Goal: Information Seeking & Learning: Learn about a topic

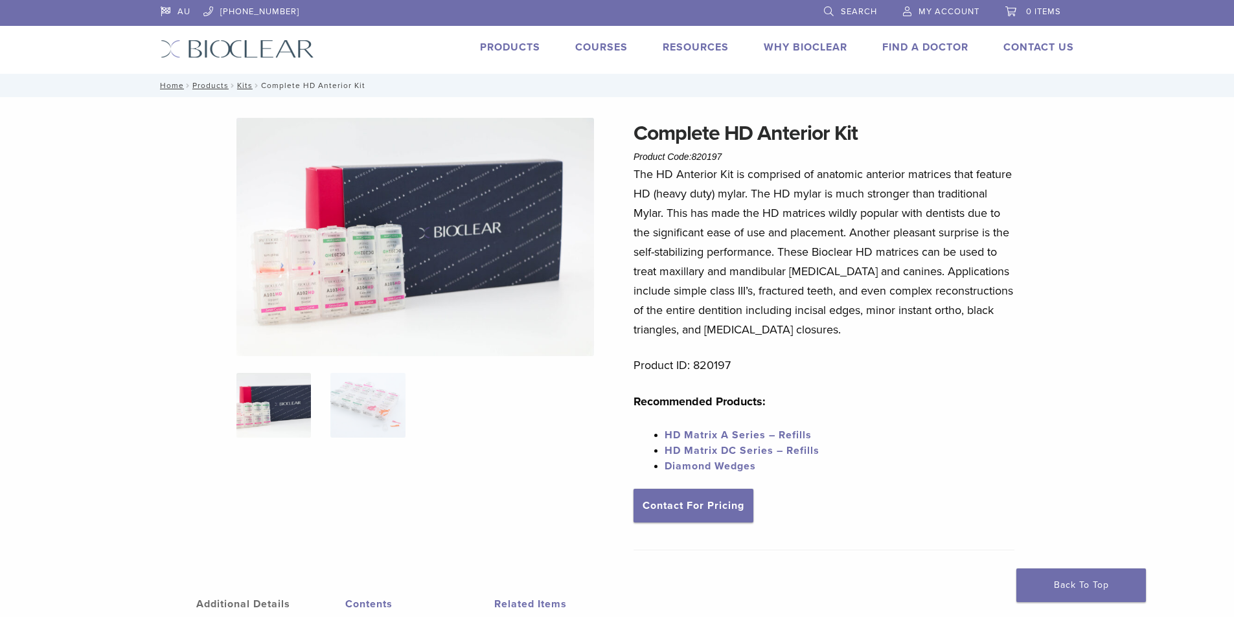
click at [500, 46] on link "Products" at bounding box center [510, 47] width 60 height 13
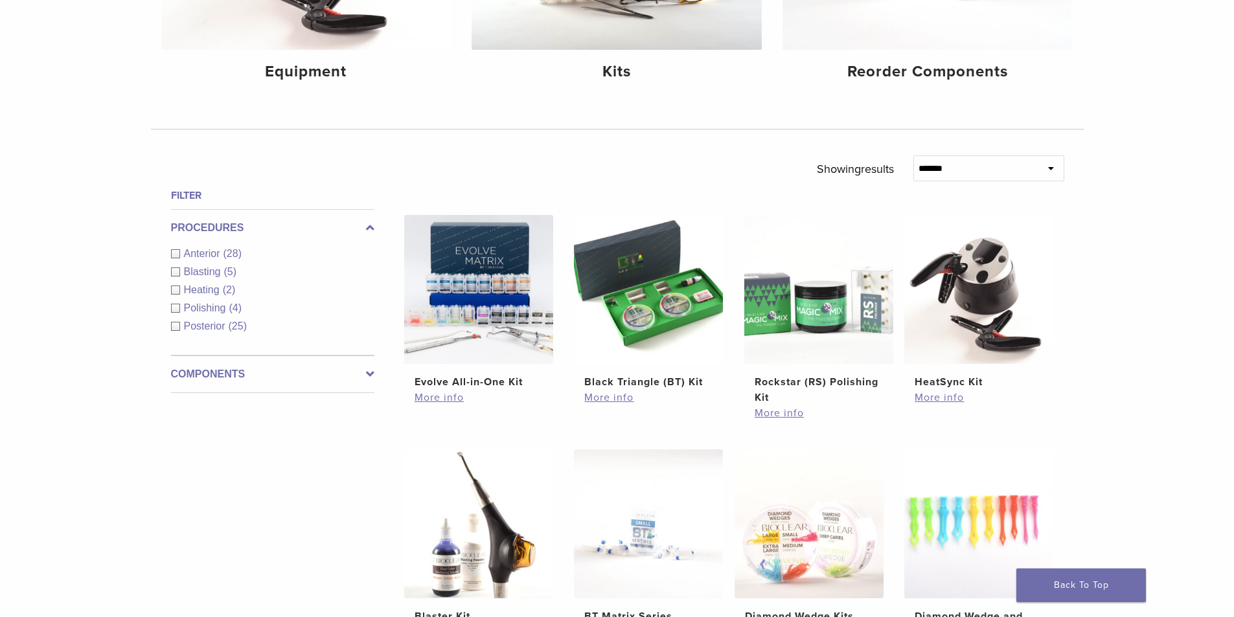
scroll to position [324, 0]
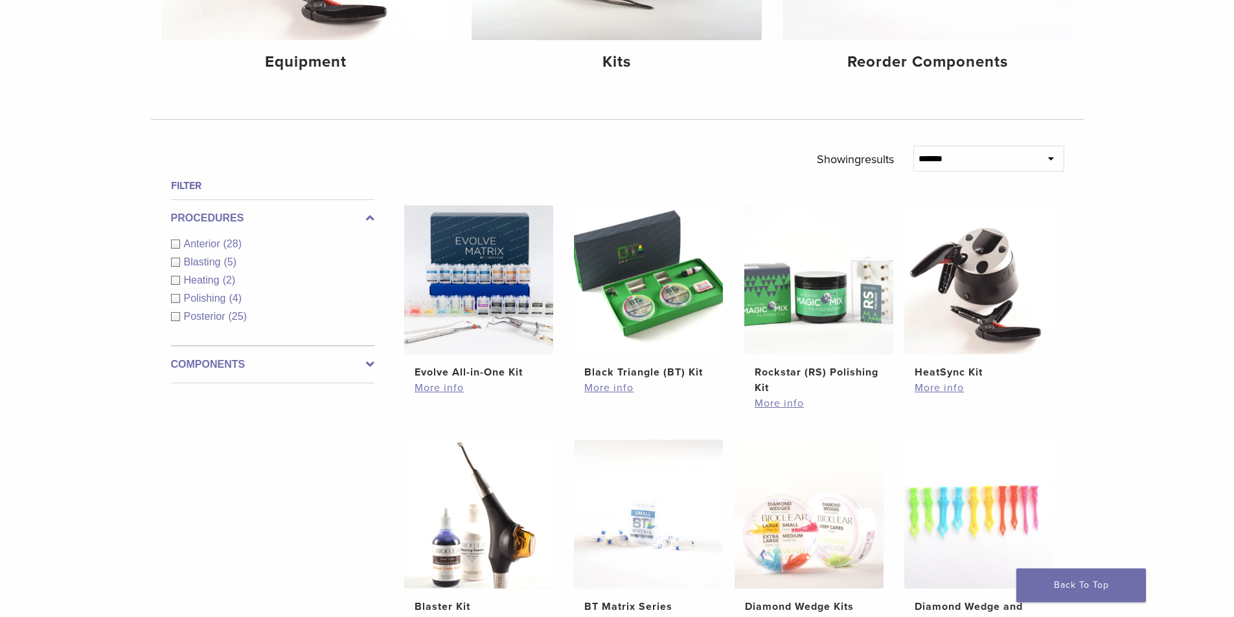
click at [175, 245] on div "Anterior (28)" at bounding box center [272, 244] width 203 height 16
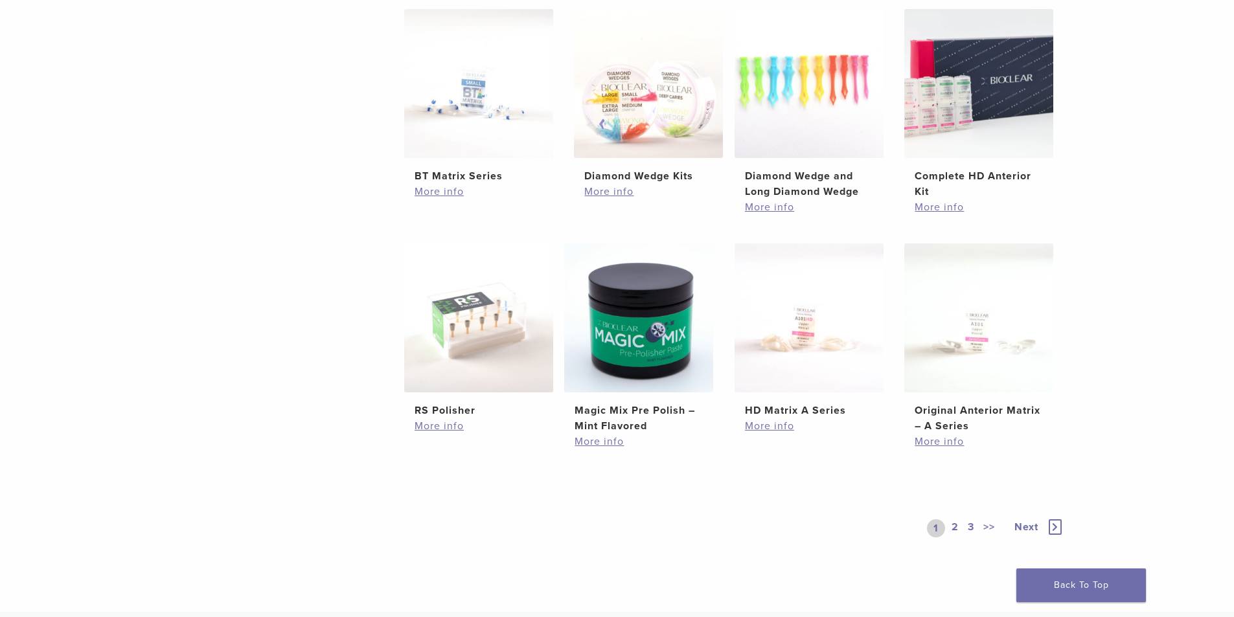
scroll to position [778, 0]
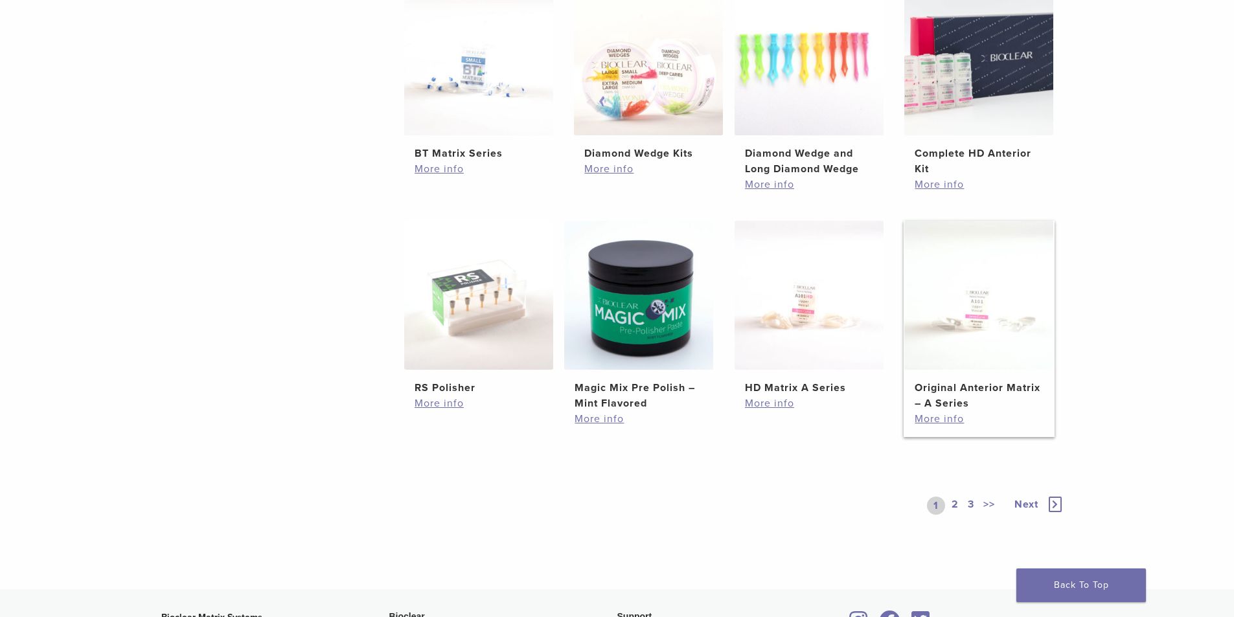
click at [976, 388] on h2 "Original Anterior Matrix – A Series" at bounding box center [979, 395] width 128 height 31
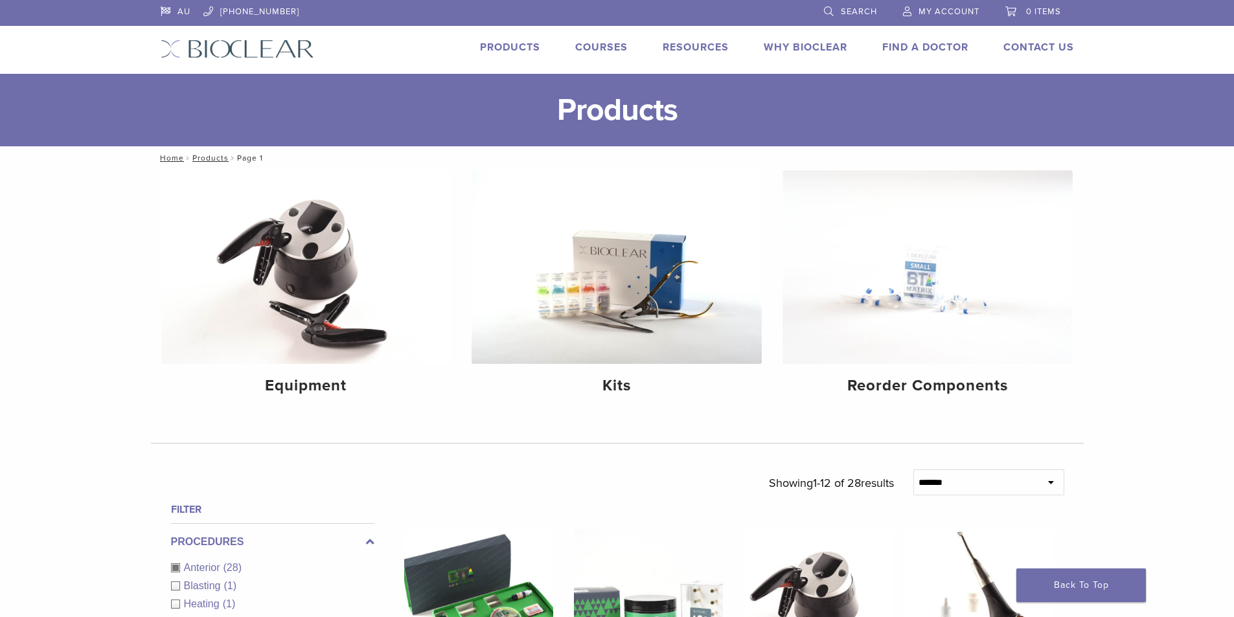
scroll to position [778, 0]
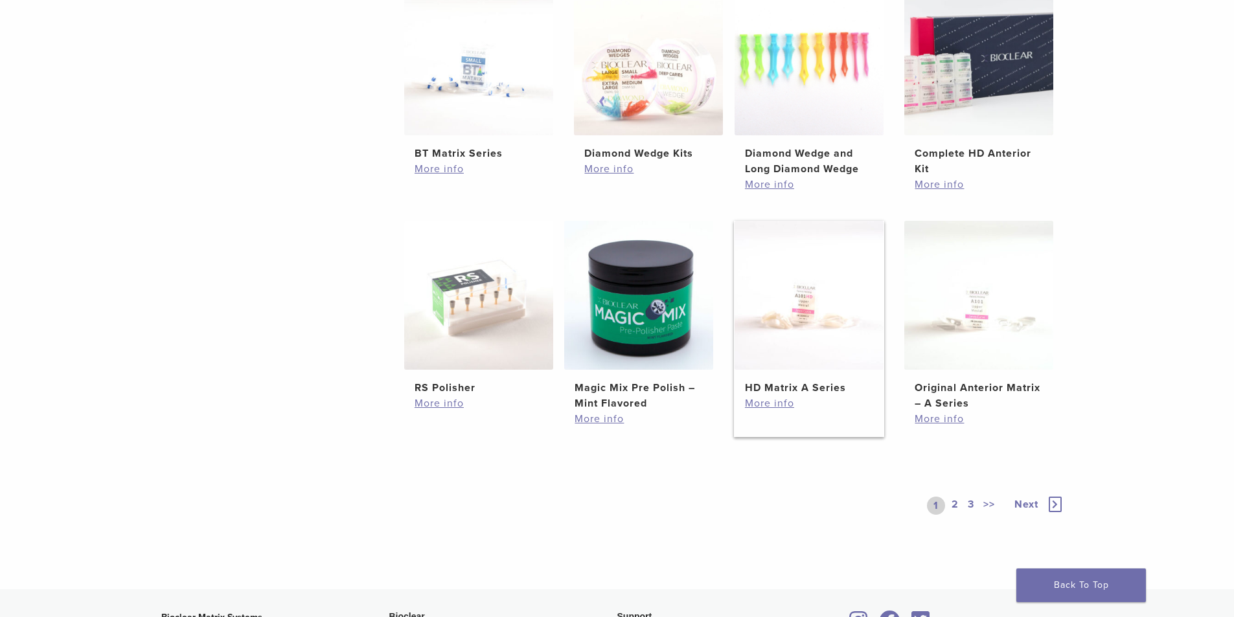
click at [818, 331] on img at bounding box center [809, 295] width 149 height 149
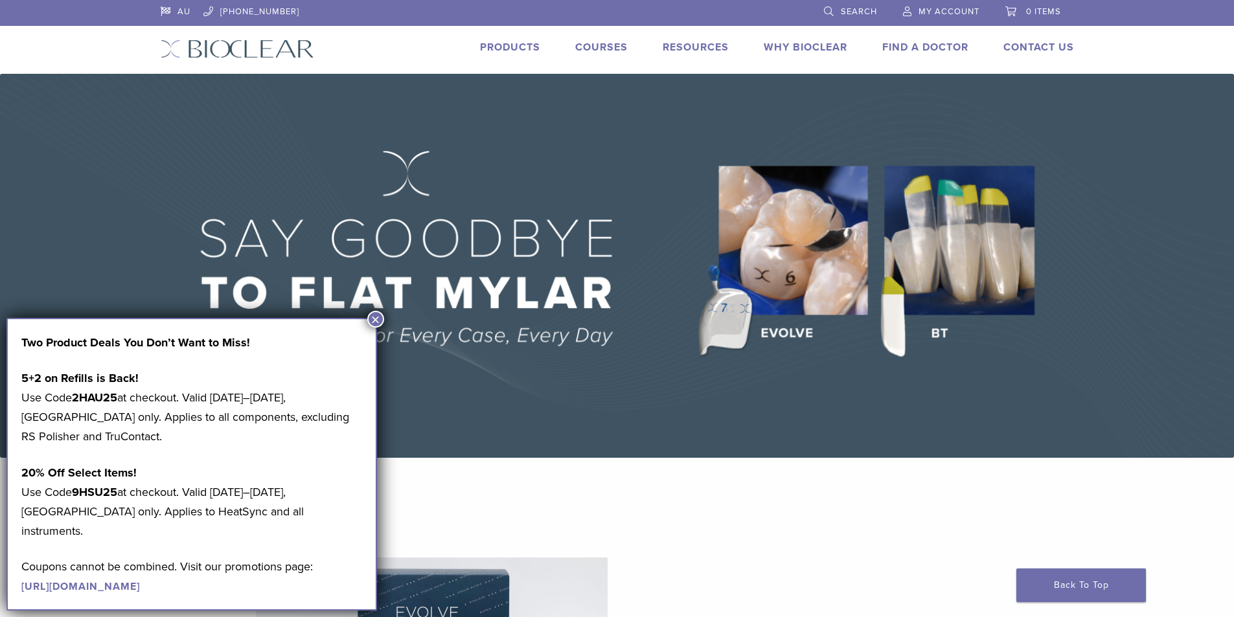
click at [376, 319] on button "×" at bounding box center [375, 319] width 17 height 17
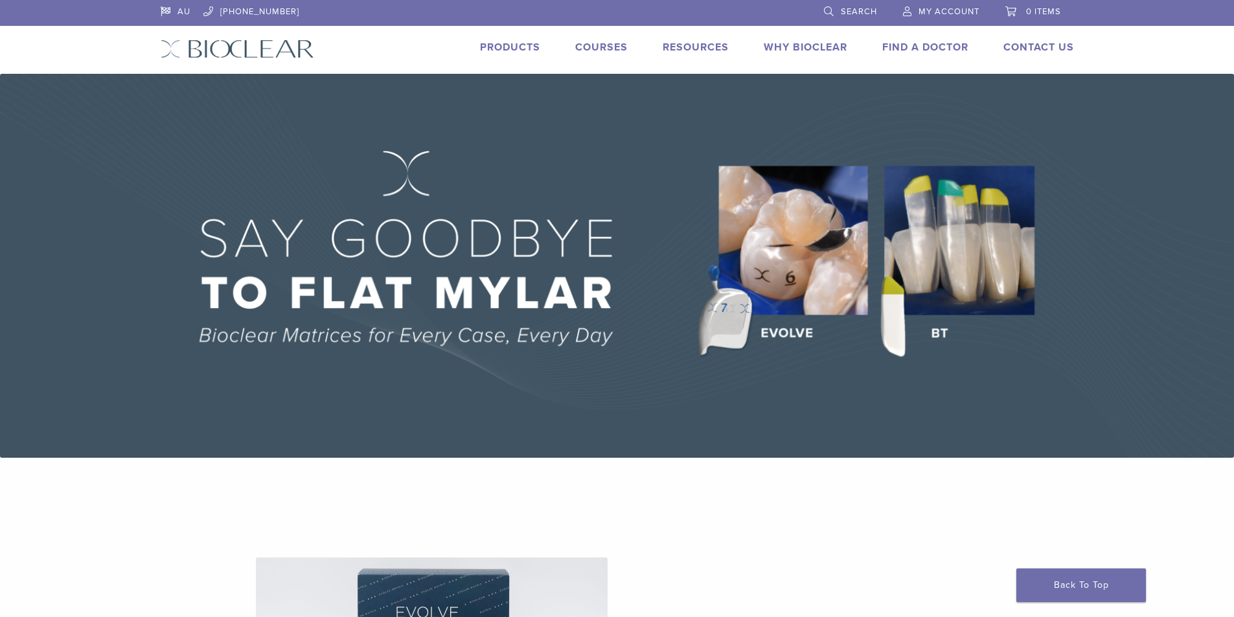
click at [503, 46] on link "Products" at bounding box center [510, 47] width 60 height 13
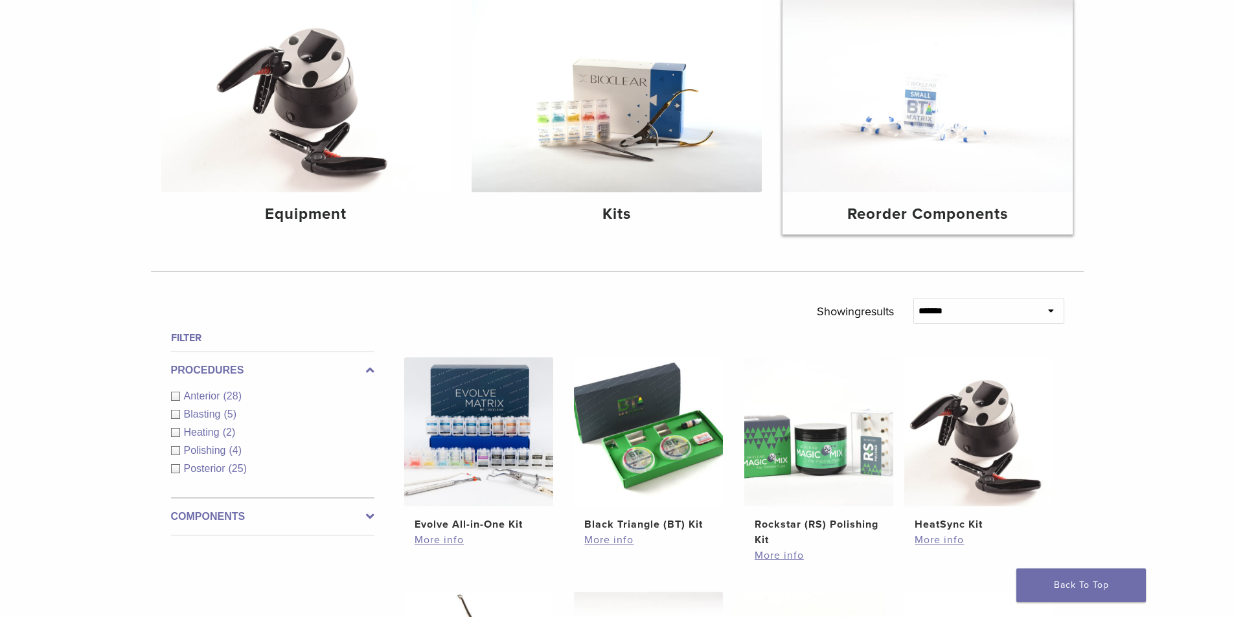
scroll to position [194, 0]
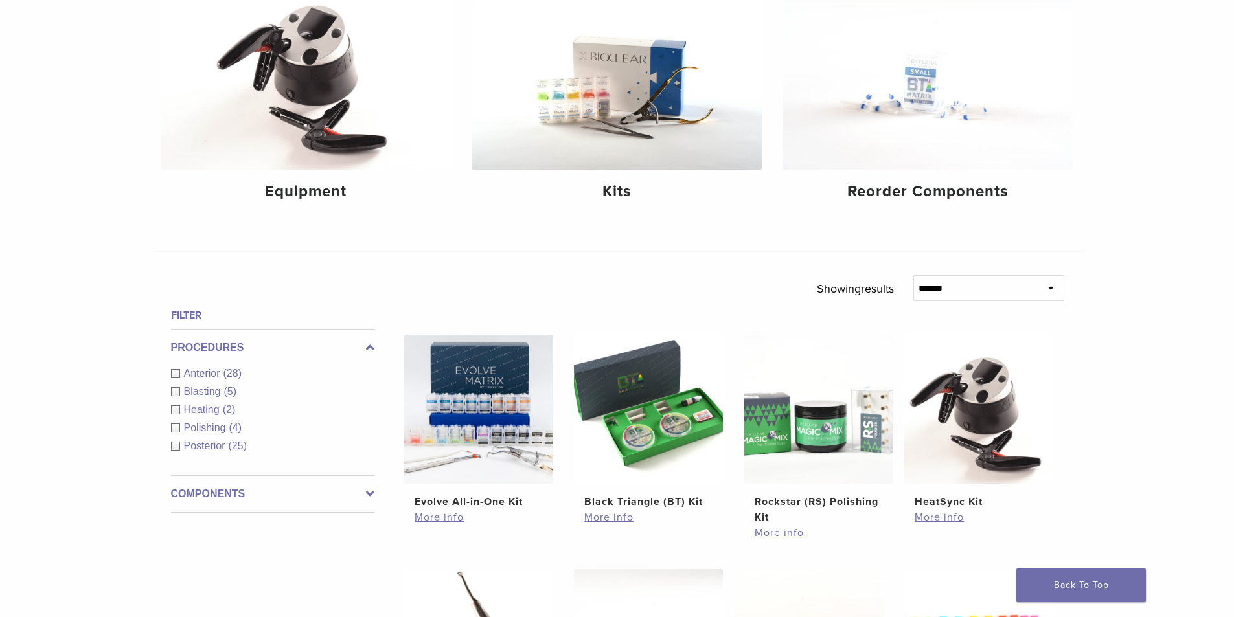
click at [231, 492] on label "Components" at bounding box center [272, 495] width 203 height 16
click at [213, 343] on label "Procedures" at bounding box center [272, 348] width 203 height 16
click at [178, 371] on div "Anterior (28)" at bounding box center [272, 374] width 203 height 16
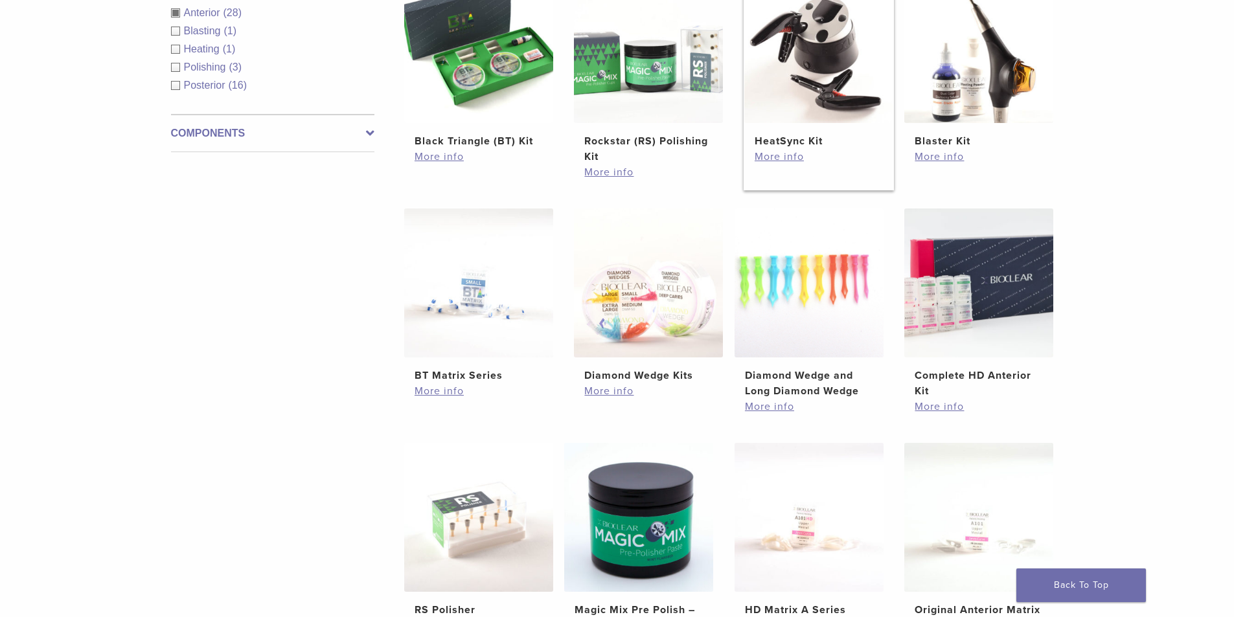
scroll to position [583, 0]
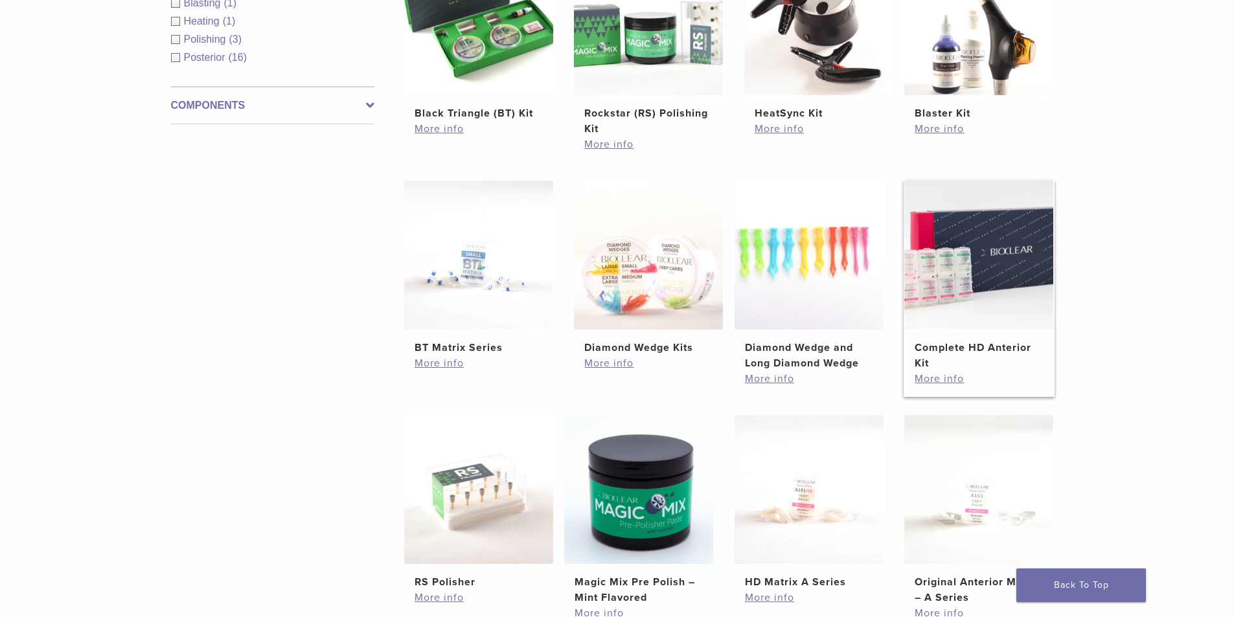
click at [959, 347] on h2 "Complete HD Anterior Kit" at bounding box center [979, 355] width 128 height 31
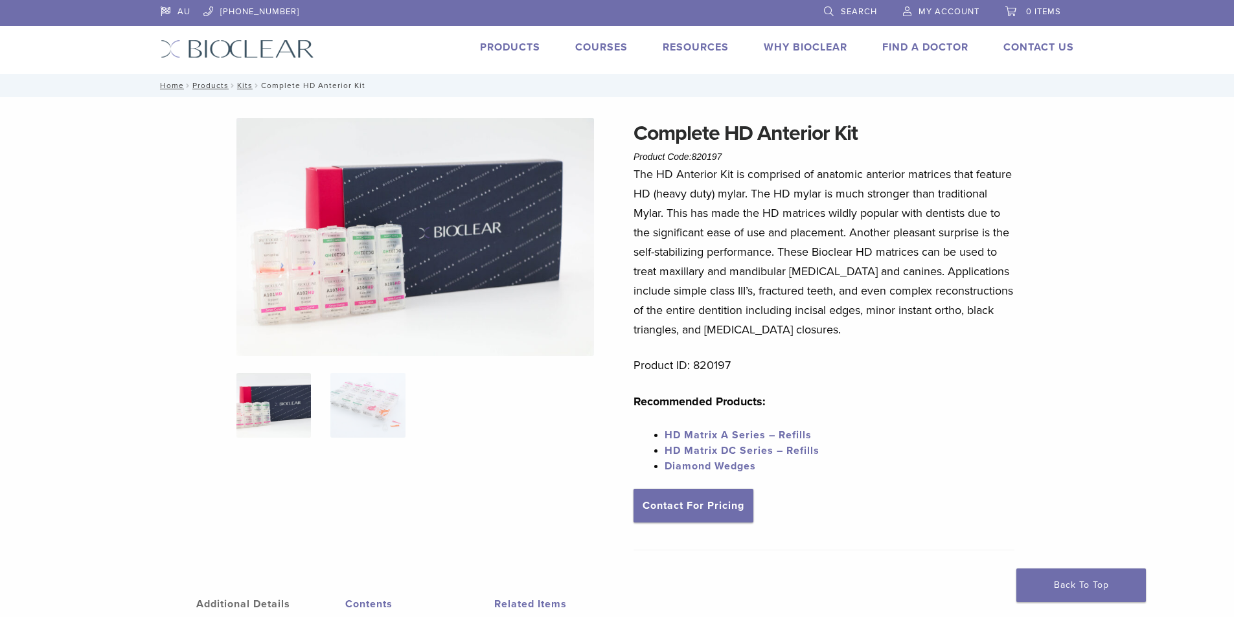
click at [794, 434] on link "HD Matrix A Series – Refills" at bounding box center [738, 435] width 147 height 13
click at [793, 433] on link "HD Matrix A Series – Refills" at bounding box center [738, 435] width 147 height 13
click at [384, 384] on img at bounding box center [367, 405] width 75 height 65
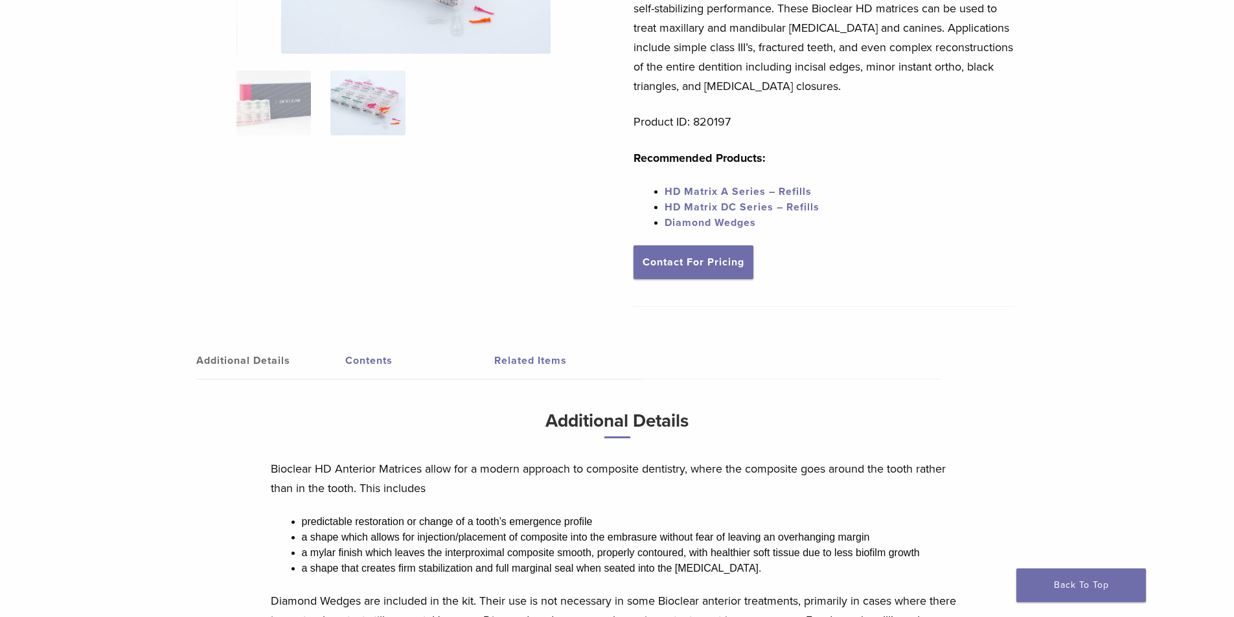
scroll to position [259, 0]
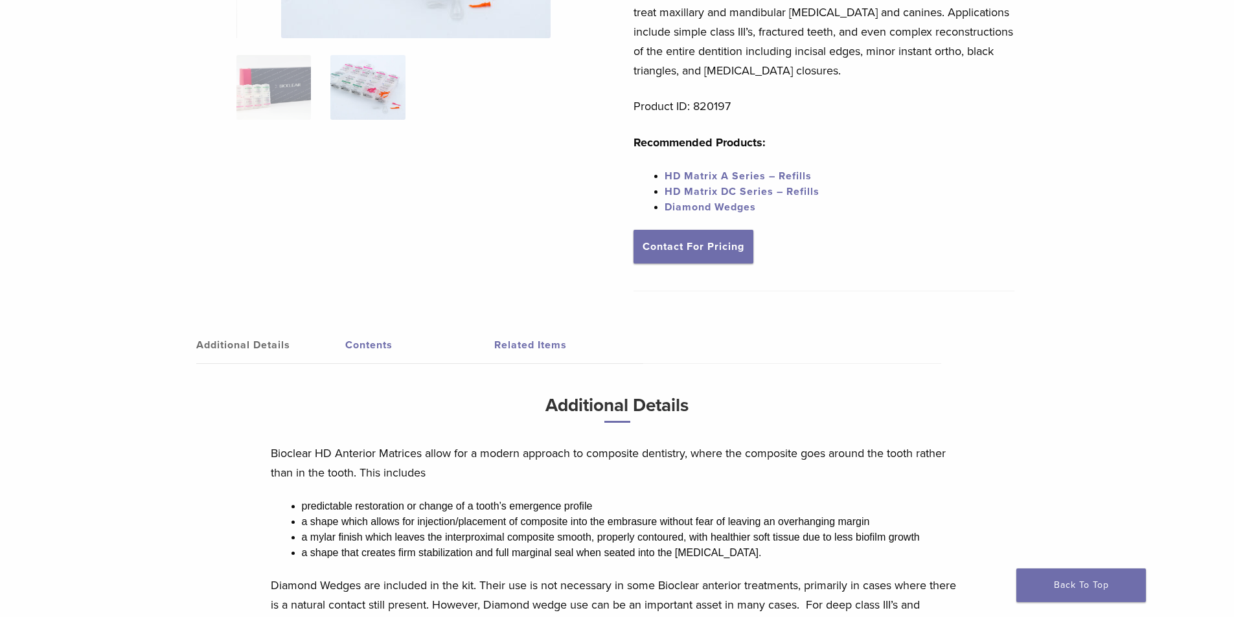
click at [766, 192] on span "HD Matrix DC Series – Refills" at bounding box center [742, 191] width 155 height 13
click at [741, 179] on link "HD Matrix A Series – Refills" at bounding box center [738, 176] width 147 height 13
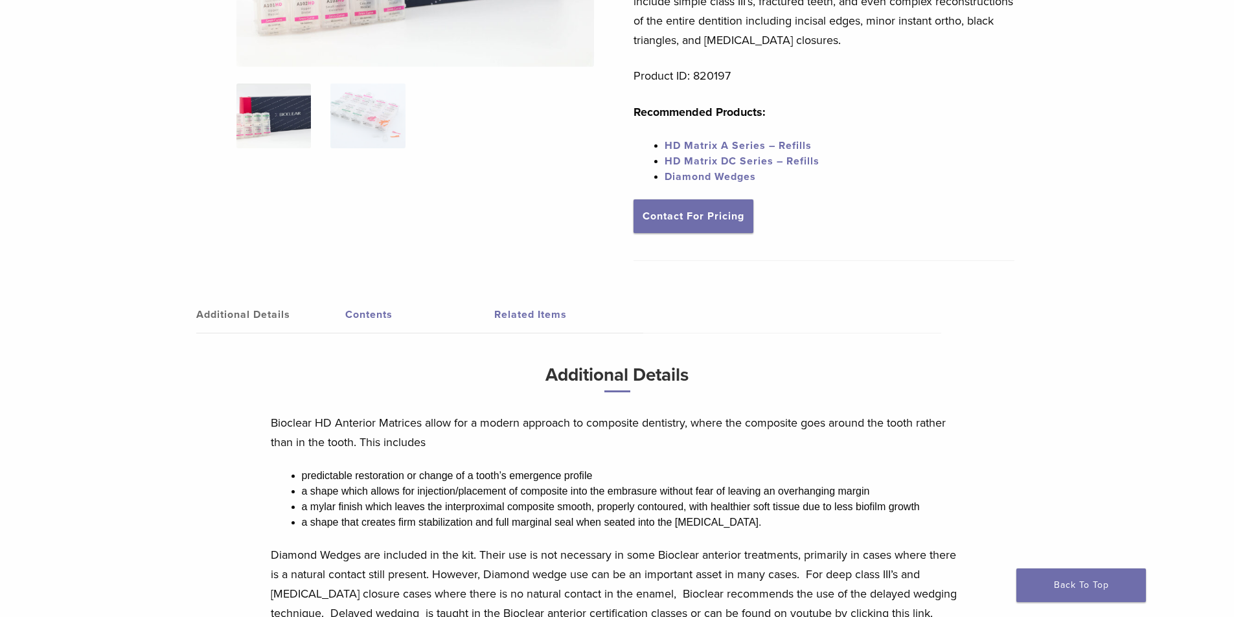
scroll to position [324, 0]
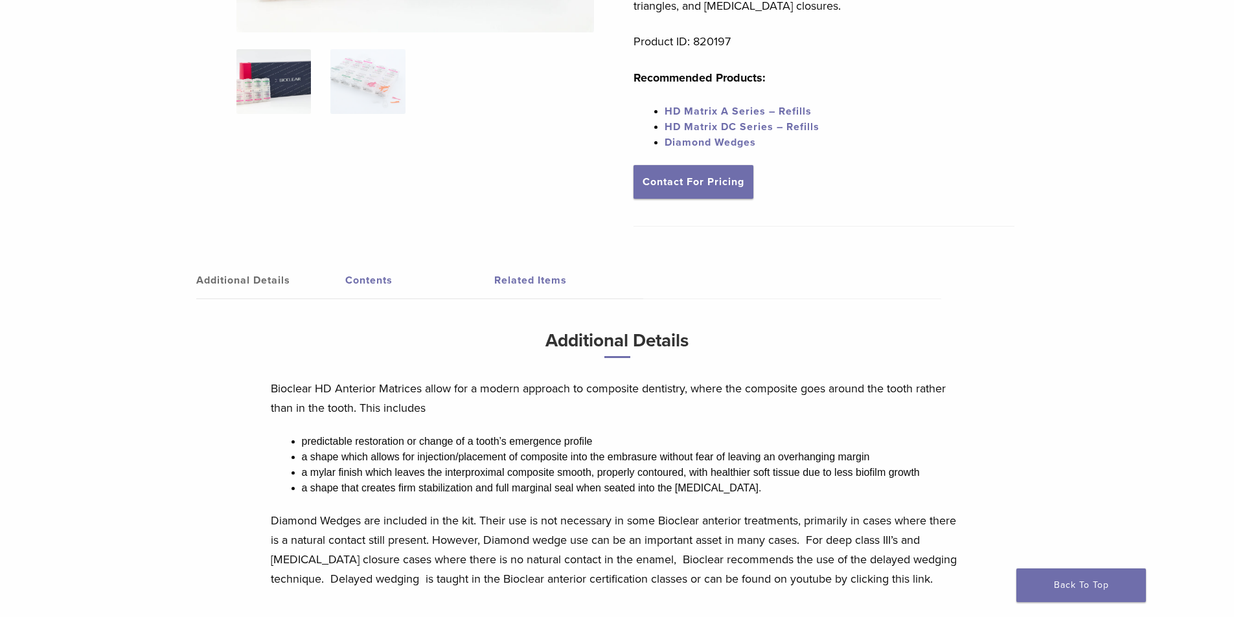
click at [539, 287] on link "Related Items" at bounding box center [568, 280] width 149 height 36
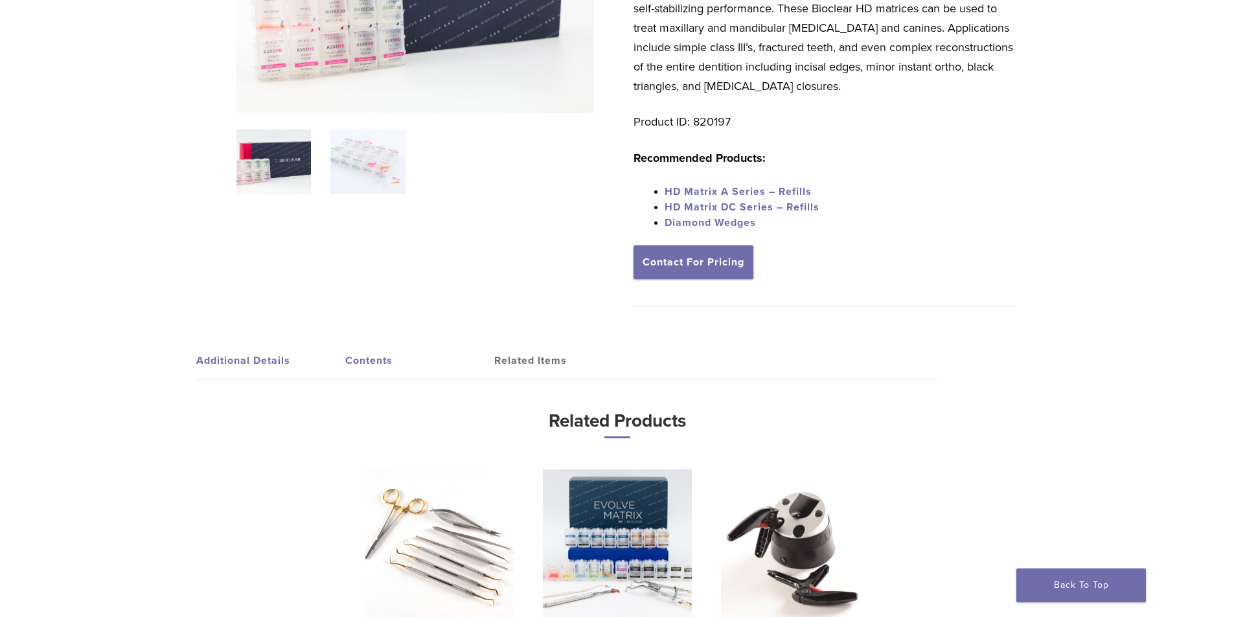
scroll to position [194, 0]
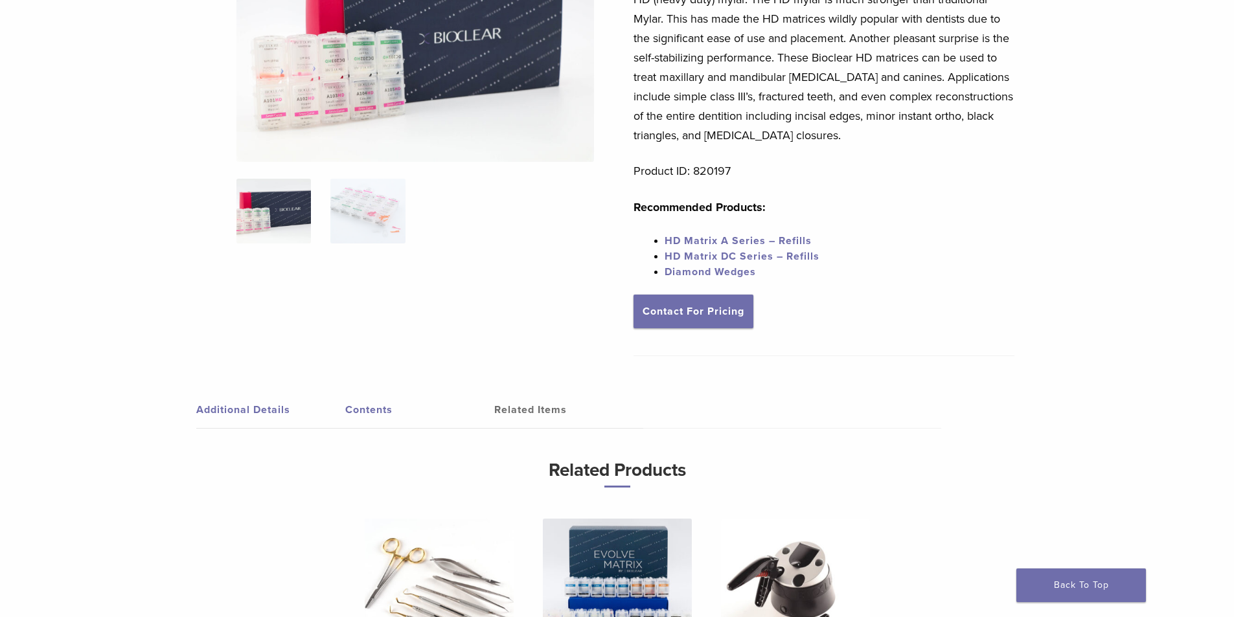
click at [362, 411] on link "Contents" at bounding box center [419, 410] width 149 height 36
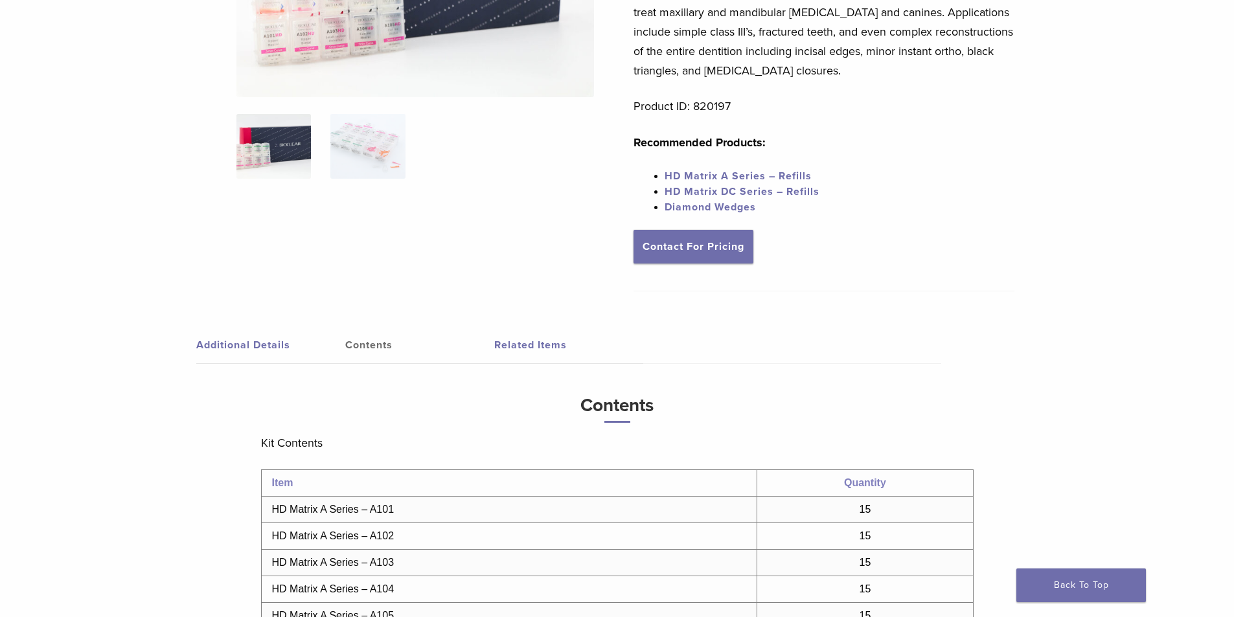
scroll to position [0, 0]
